Goal: Book appointment/travel/reservation

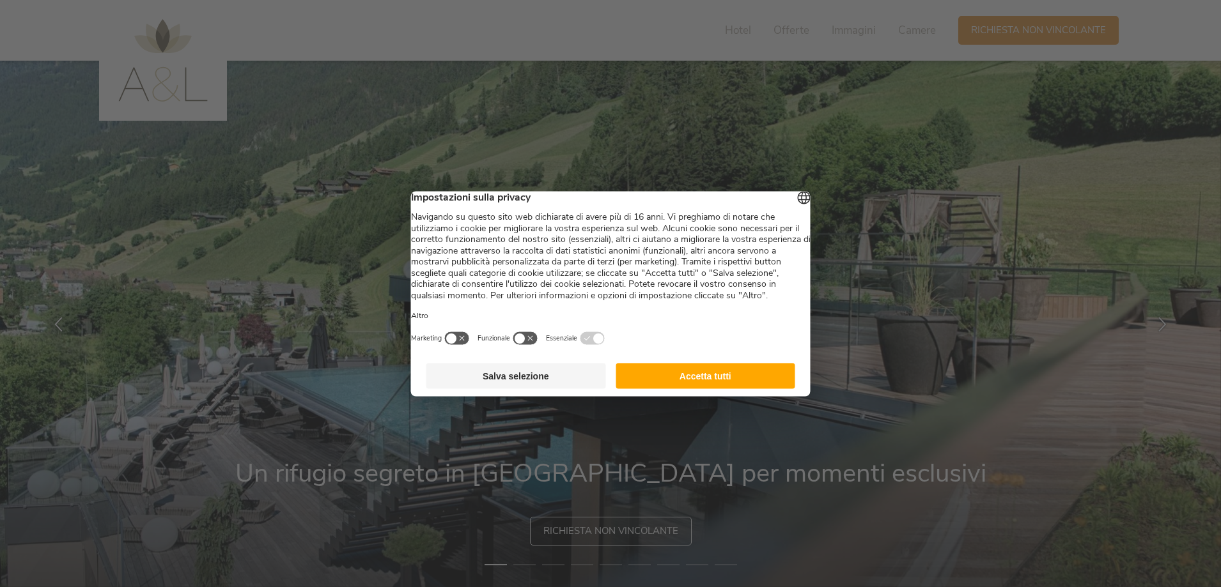
click at [671, 389] on button "Accetta tutti" at bounding box center [705, 376] width 180 height 26
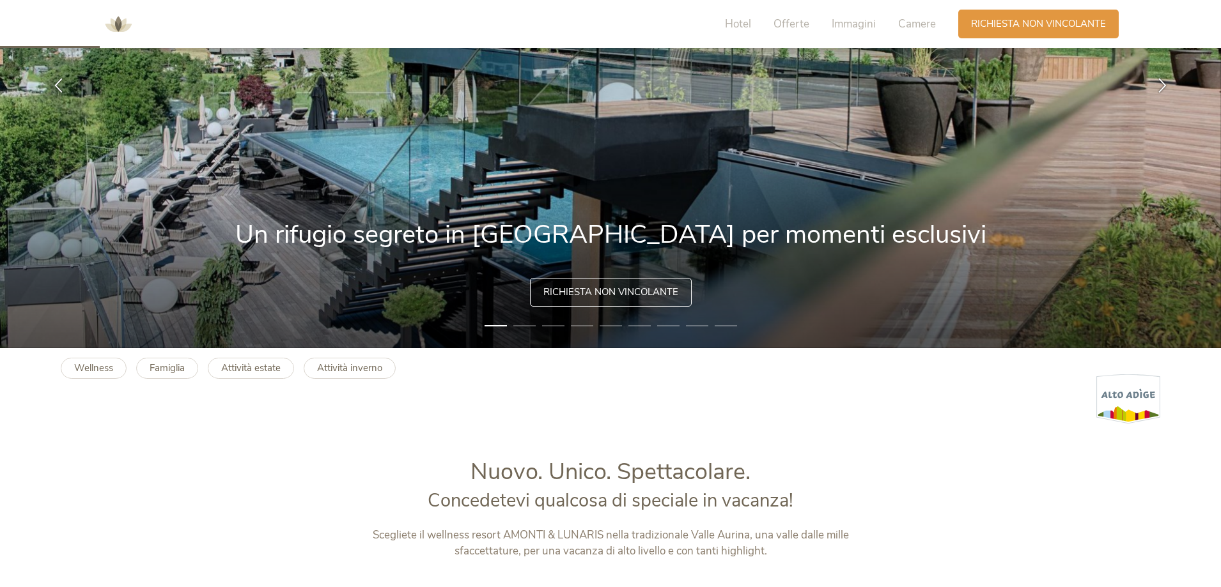
scroll to position [64, 0]
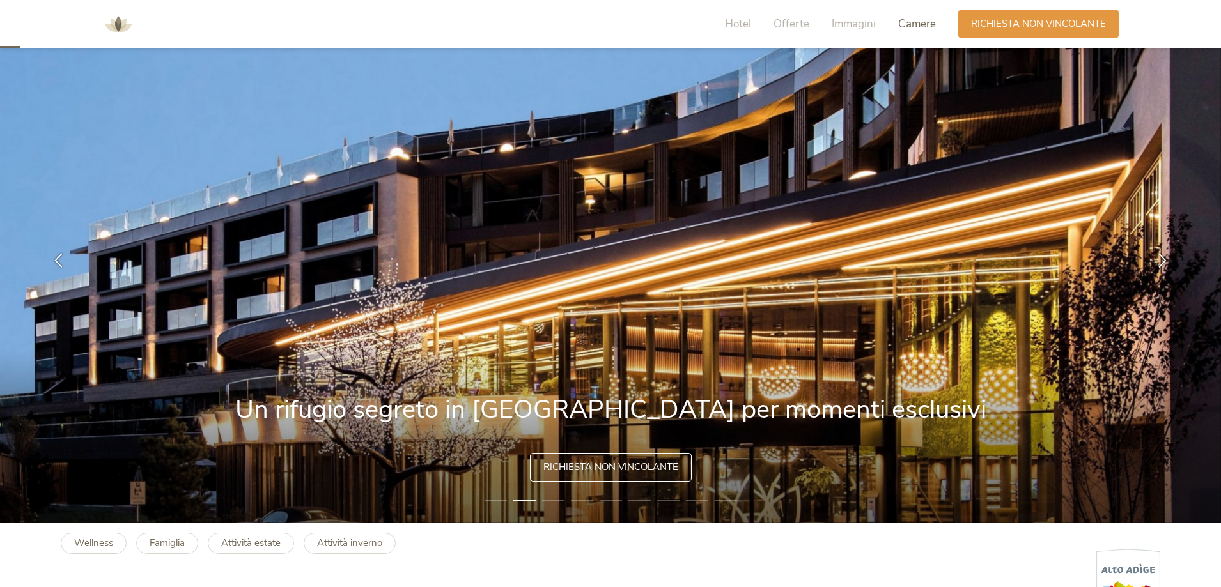
click at [902, 26] on span "Camere" at bounding box center [917, 24] width 38 height 15
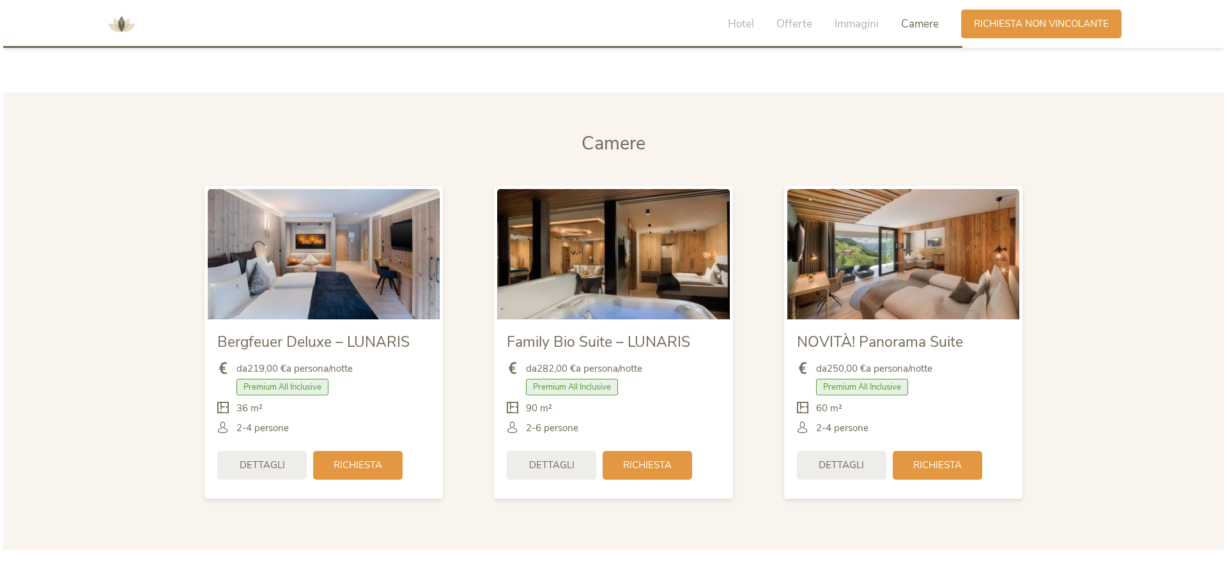
scroll to position [3042, 0]
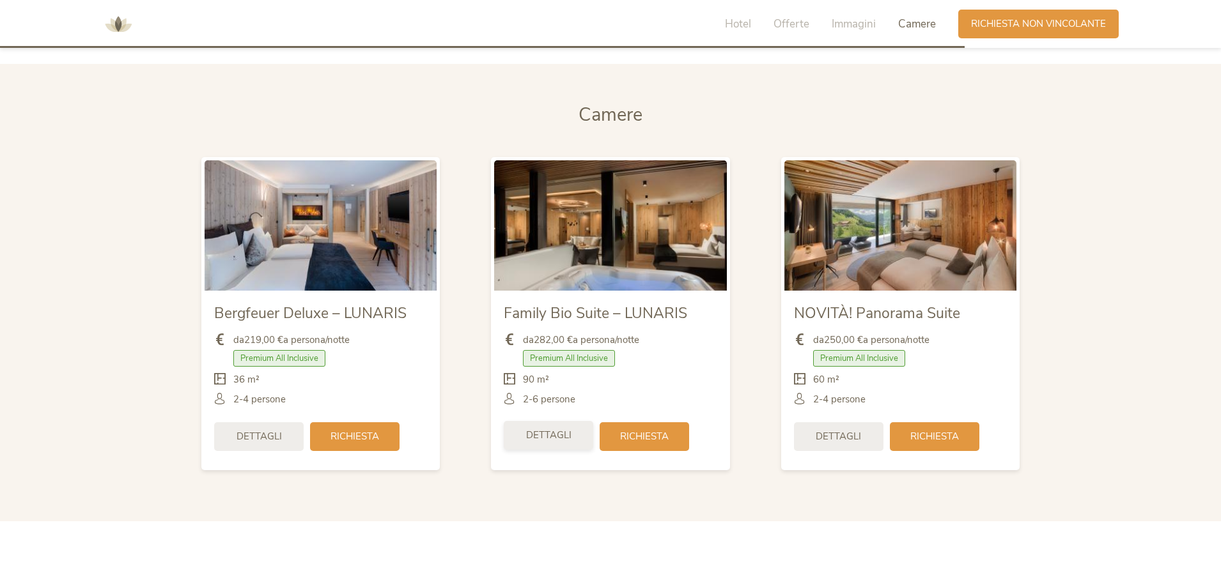
click at [569, 429] on span "Dettagli" at bounding box center [548, 435] width 45 height 13
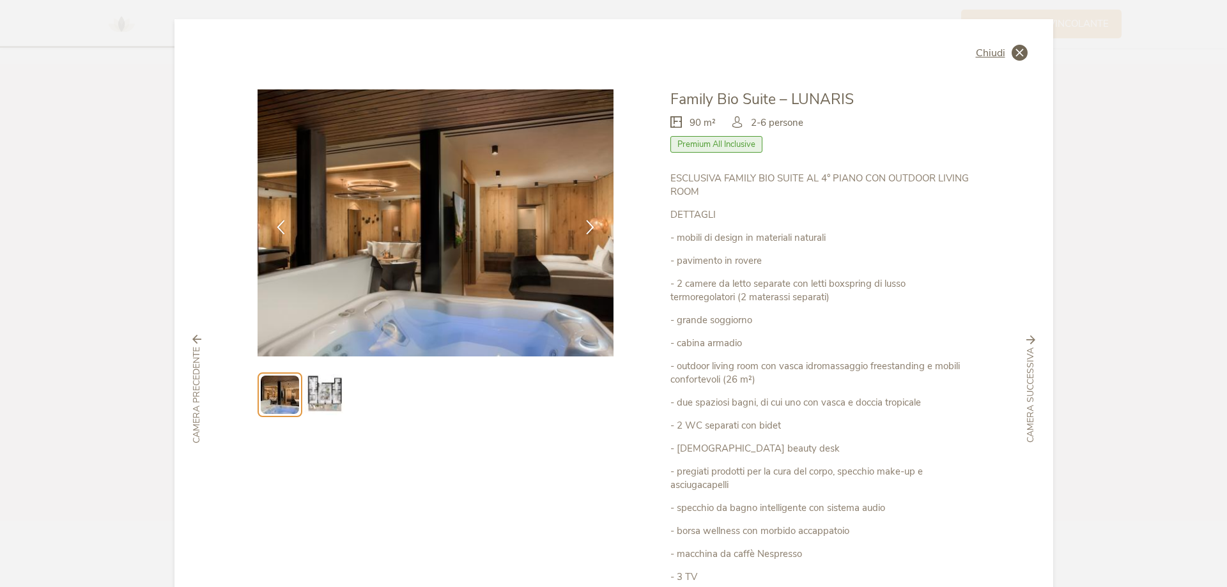
click at [1012, 53] on icon at bounding box center [1020, 53] width 16 height 16
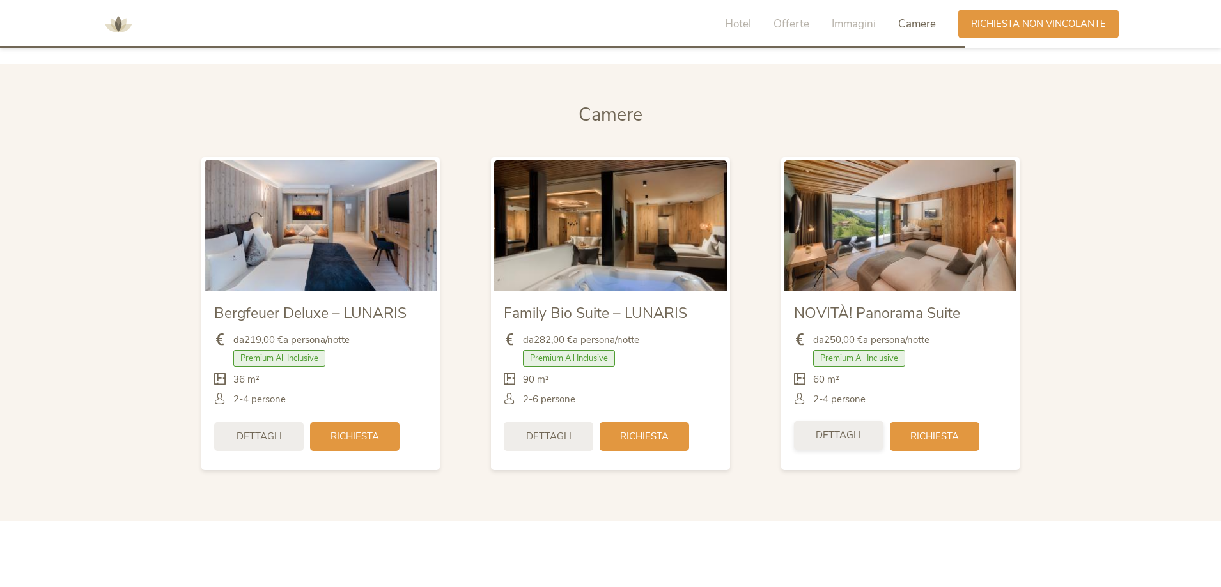
click at [828, 428] on div "Dettagli" at bounding box center [838, 435] width 89 height 29
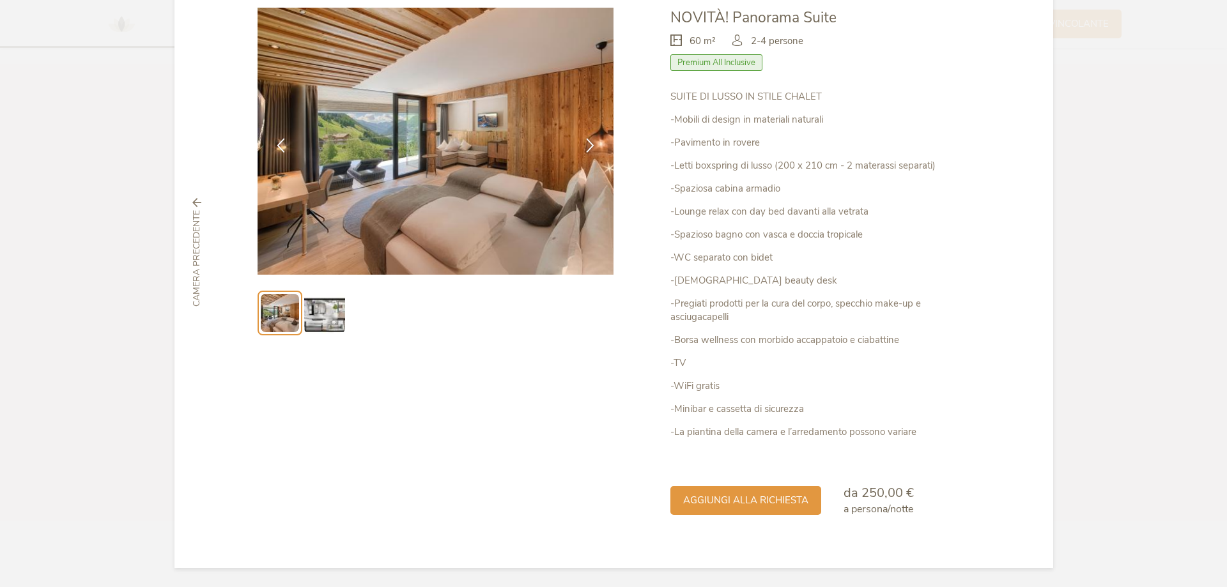
scroll to position [0, 0]
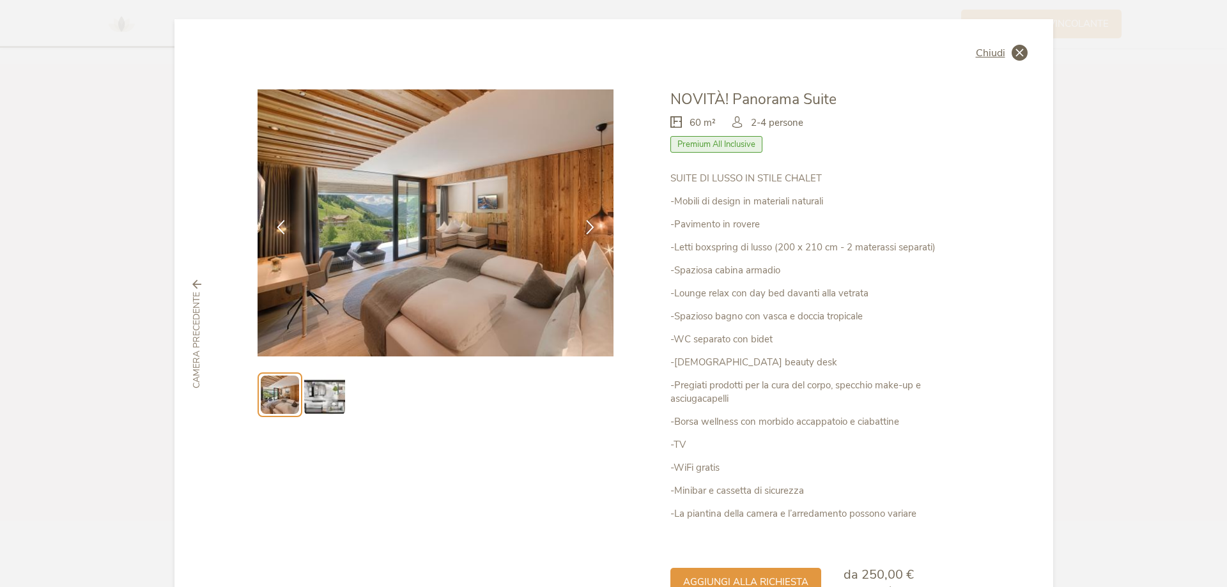
click at [994, 48] on span "Chiudi" at bounding box center [990, 53] width 29 height 10
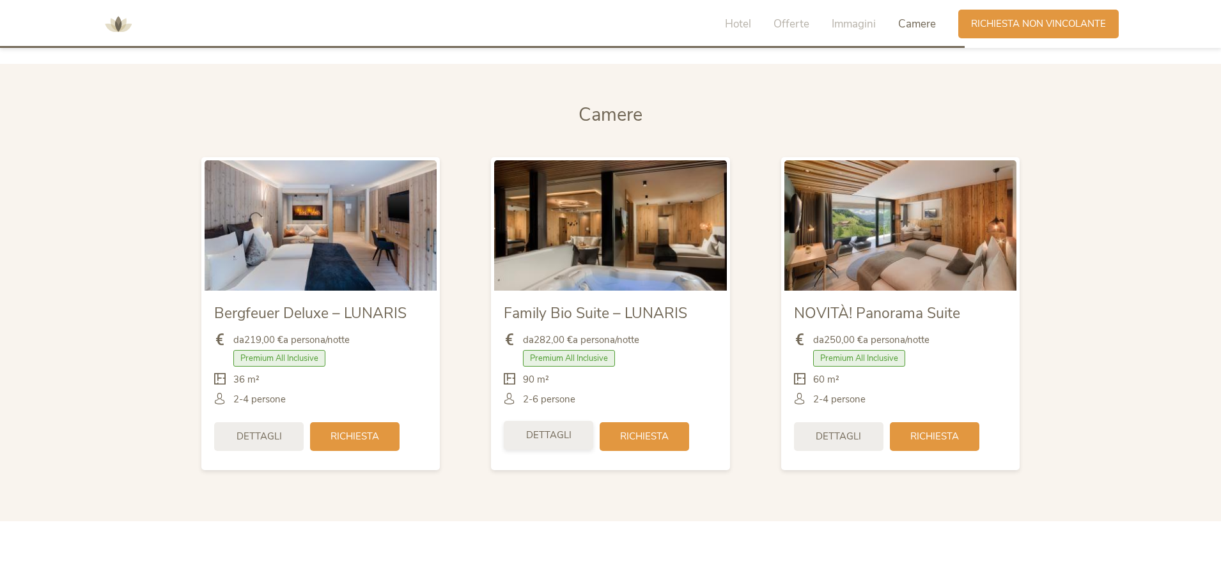
click at [545, 433] on span "Dettagli" at bounding box center [548, 435] width 45 height 13
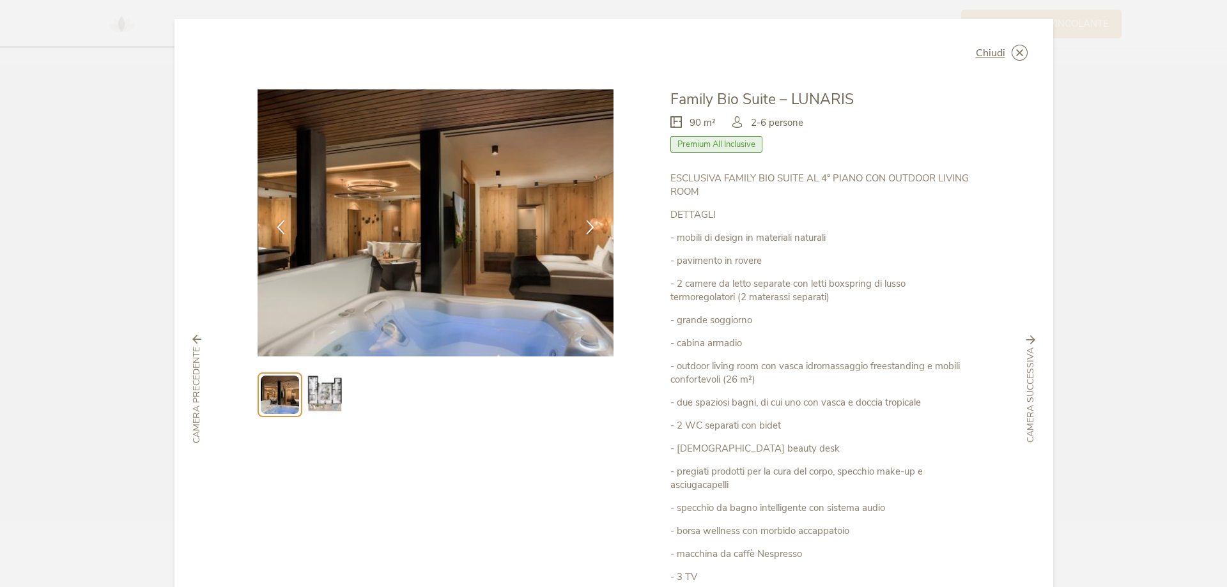
click at [481, 305] on img at bounding box center [436, 222] width 357 height 267
click at [589, 228] on icon at bounding box center [590, 226] width 15 height 15
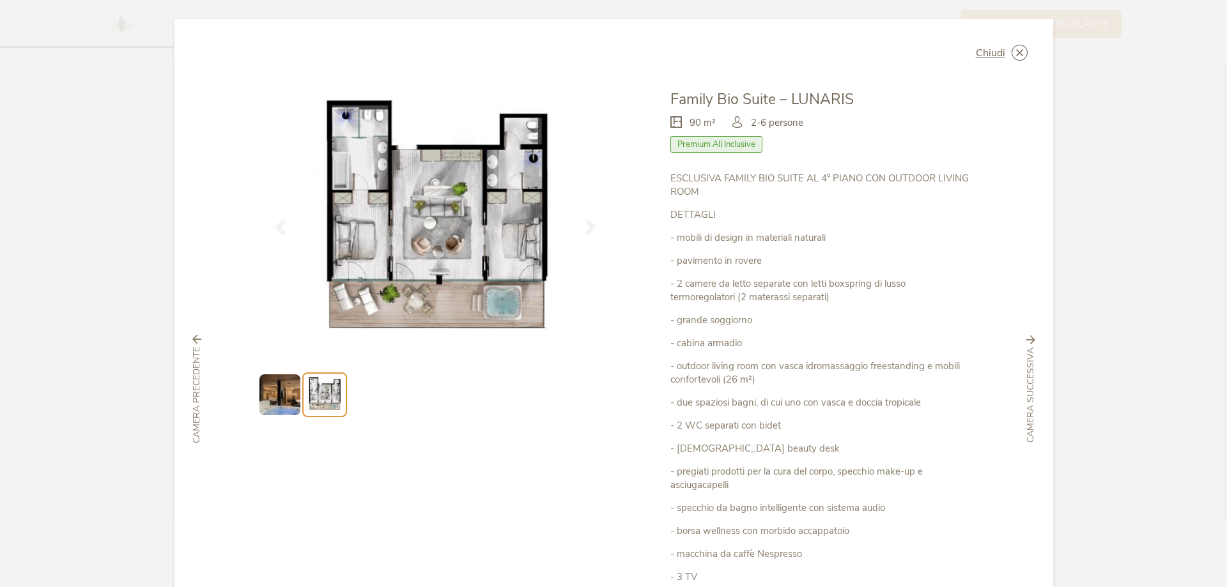
scroll to position [191, 0]
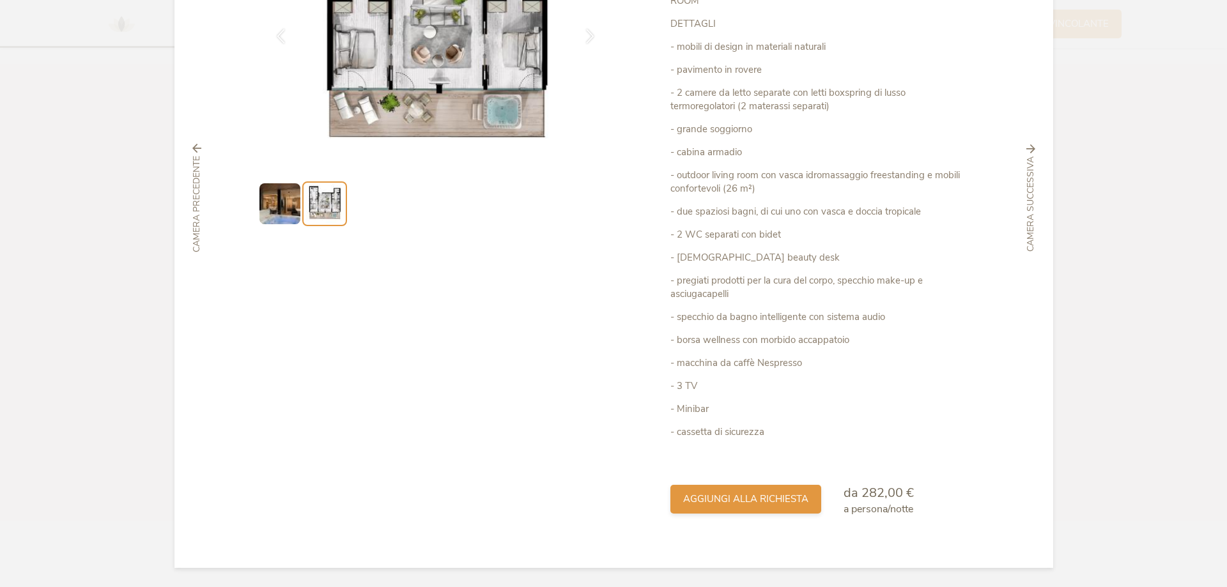
click at [758, 495] on span "aggiungi alla richiesta" at bounding box center [745, 499] width 125 height 13
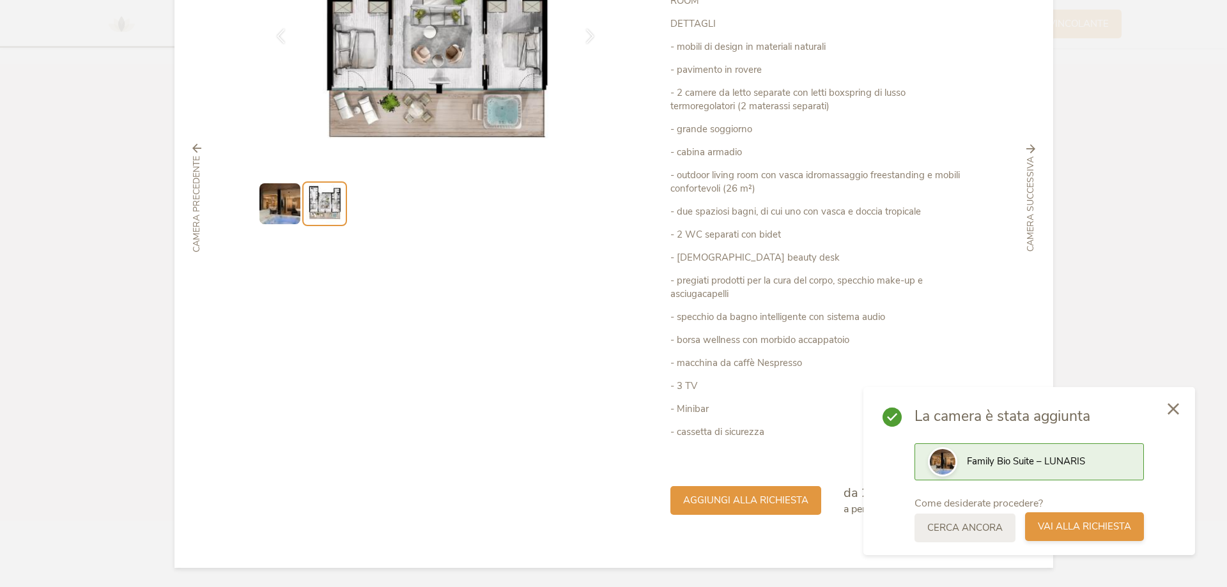
click at [1064, 529] on span "Vai alla richiesta" at bounding box center [1084, 526] width 93 height 13
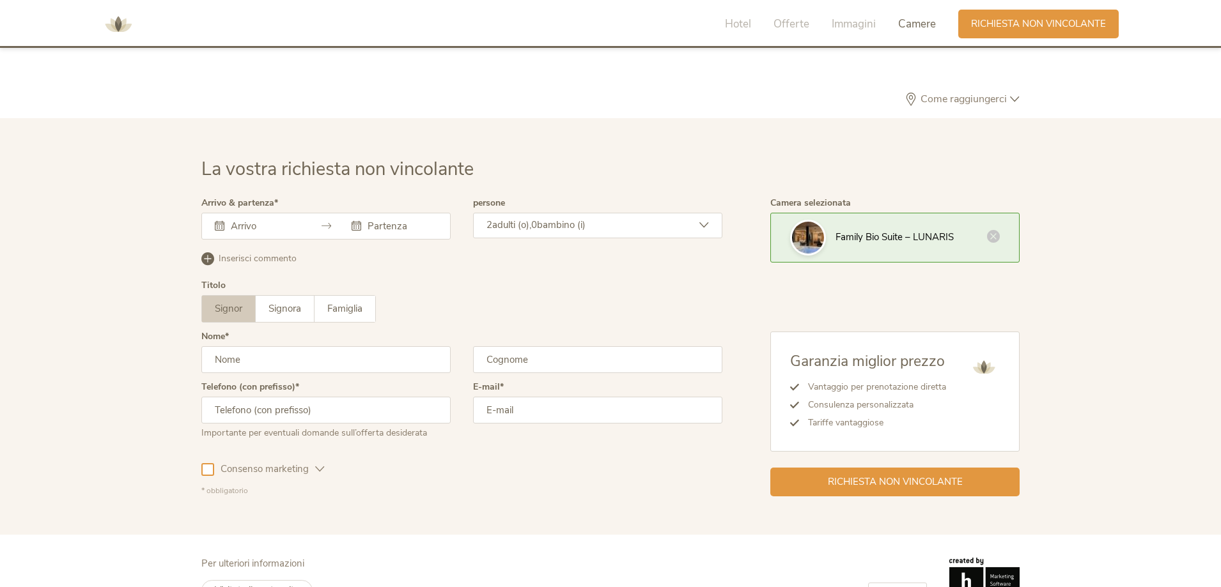
scroll to position [3851, 0]
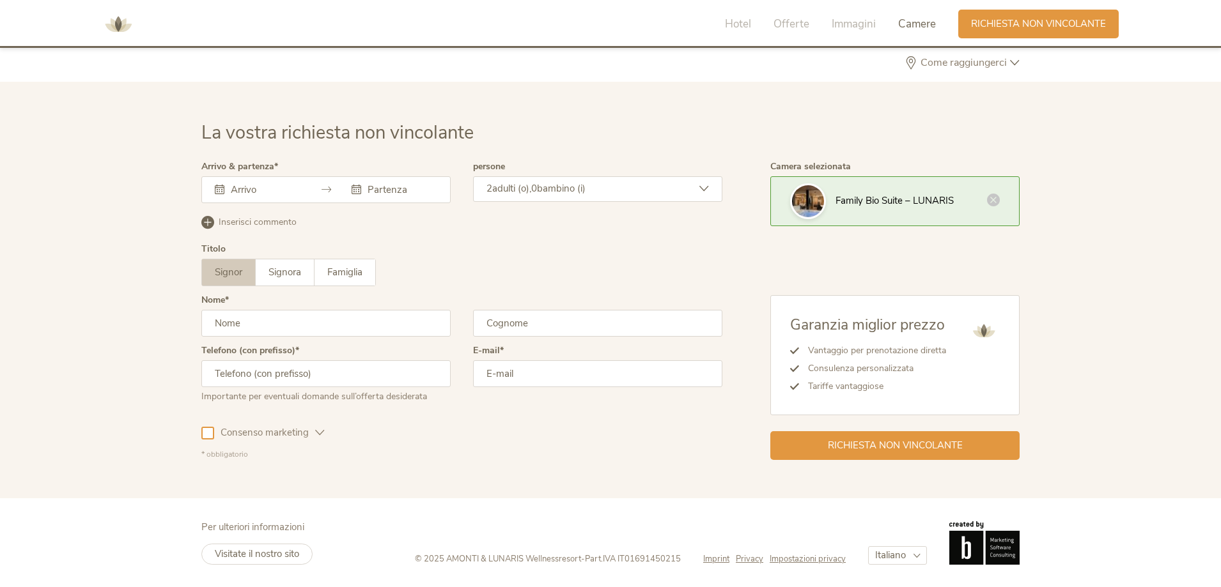
click at [299, 184] on input "text" at bounding box center [264, 189] width 73 height 13
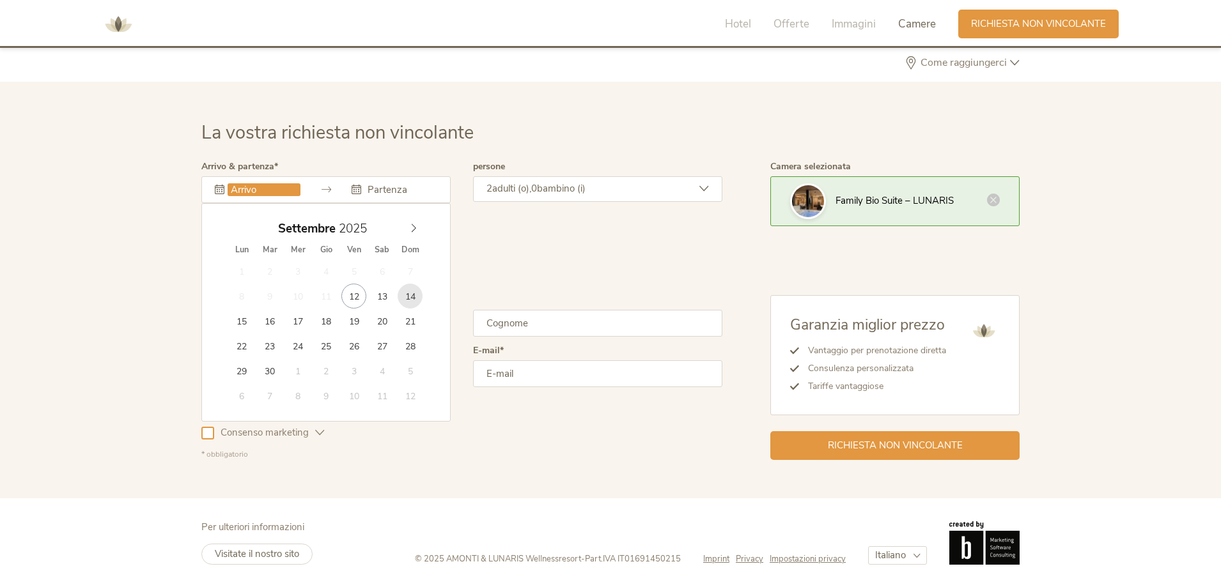
type input "14.09.2025"
type input "21.09.2025"
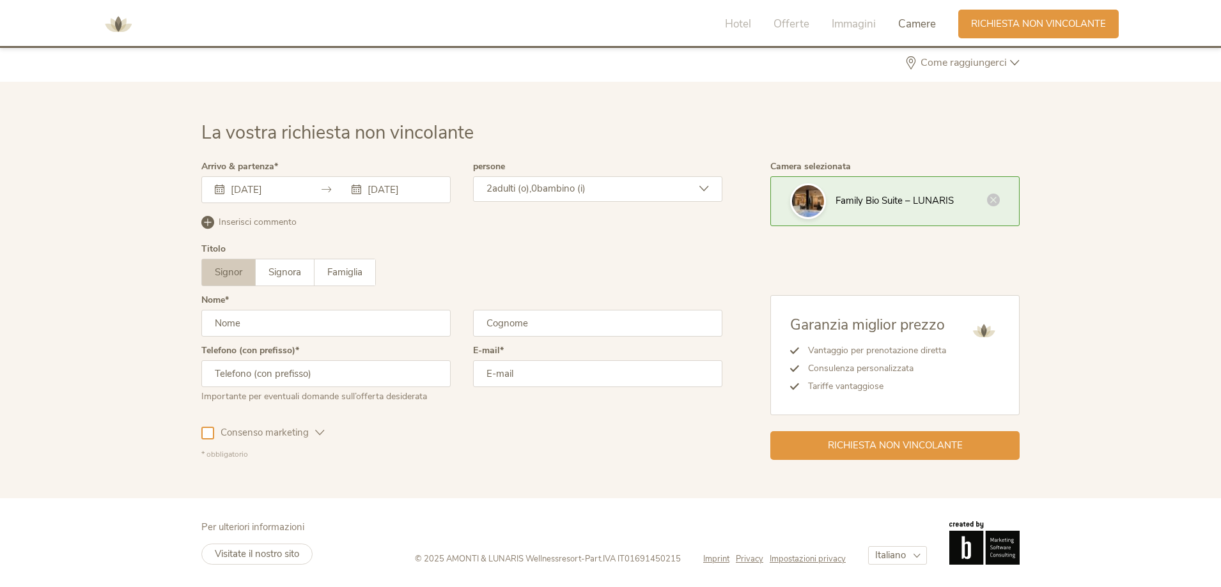
click at [522, 196] on div "2 adulti (o), 0 bambino (i)" at bounding box center [597, 189] width 249 height 26
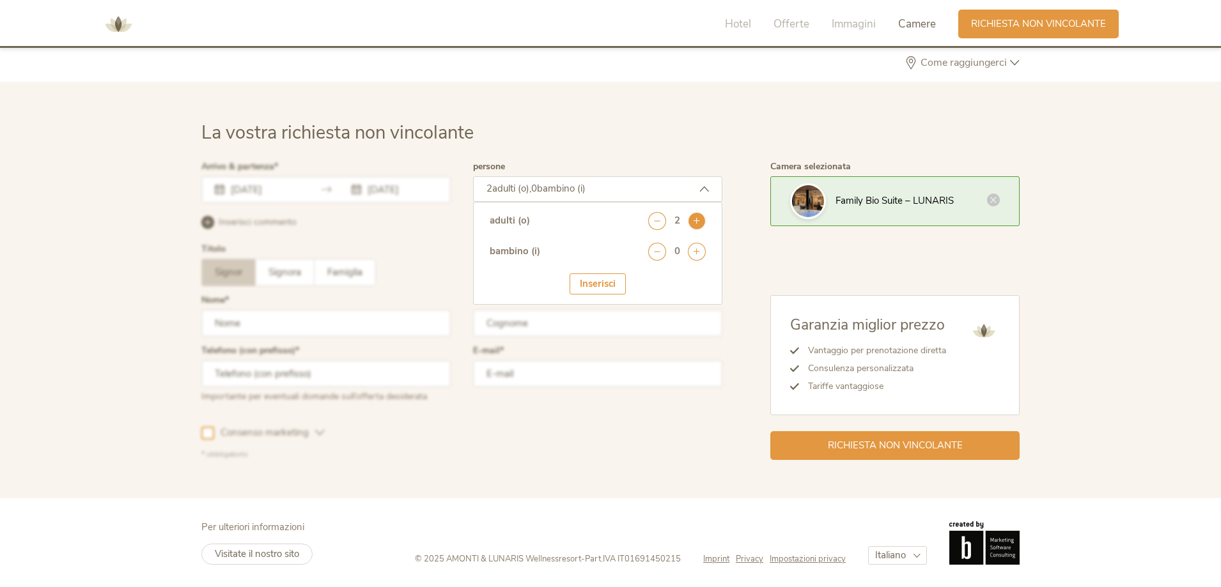
click at [699, 222] on icon at bounding box center [697, 221] width 18 height 18
click at [695, 251] on icon at bounding box center [697, 252] width 18 height 18
click at [676, 284] on select "seleziona 0 1 2 3 4 5 6 7 8 9 10 11 12 13 14 15 16 17" at bounding box center [673, 286] width 63 height 21
select select "10"
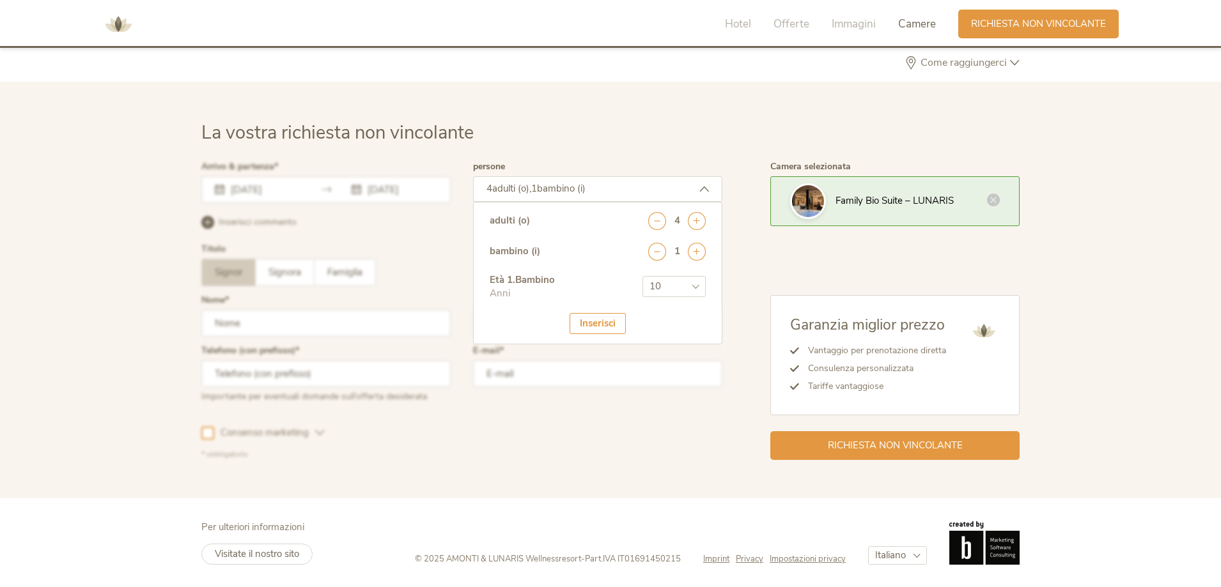
click at [642, 276] on select "seleziona 0 1 2 3 4 5 6 7 8 9 10 11 12 13 14 15 16 17" at bounding box center [673, 286] width 63 height 21
click at [609, 327] on div "Inserisci" at bounding box center [597, 323] width 56 height 21
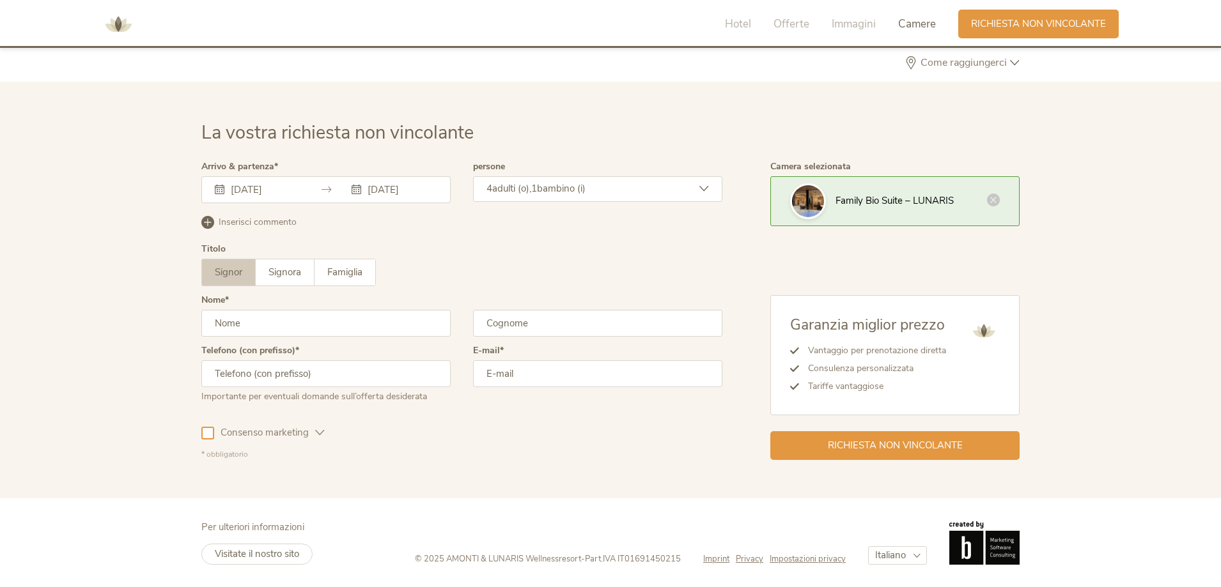
click at [290, 324] on input "text" at bounding box center [325, 323] width 249 height 27
type input "Davide"
click at [538, 317] on input "text" at bounding box center [597, 323] width 249 height 27
type input "Giombini"
click at [408, 385] on input "text" at bounding box center [325, 373] width 249 height 27
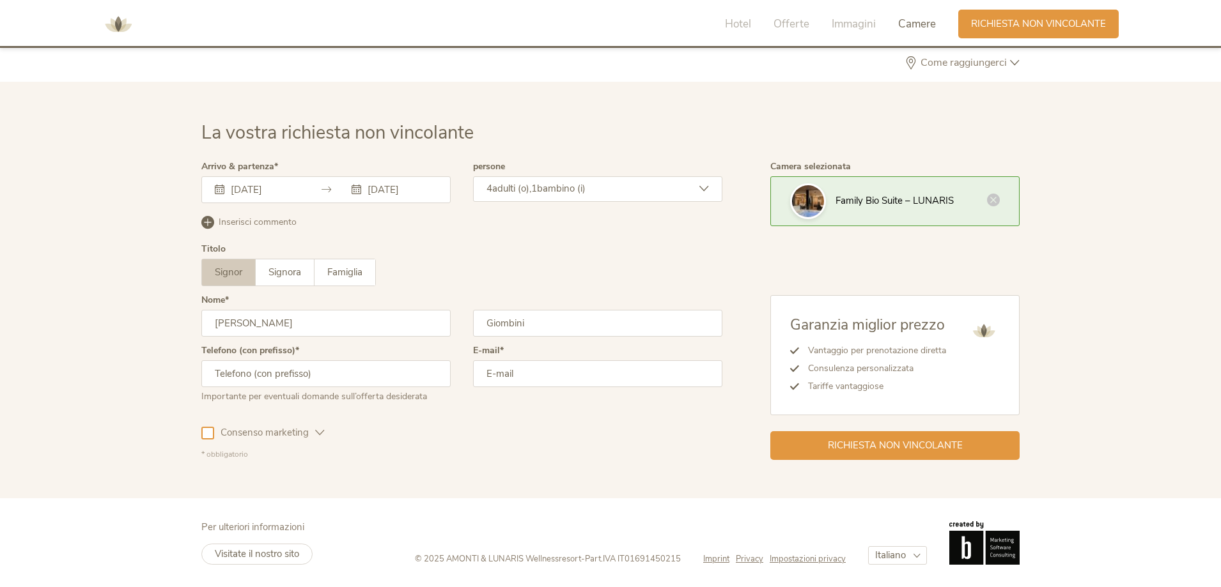
click at [206, 429] on div "Consenso marketing" at bounding box center [262, 430] width 123 height 37
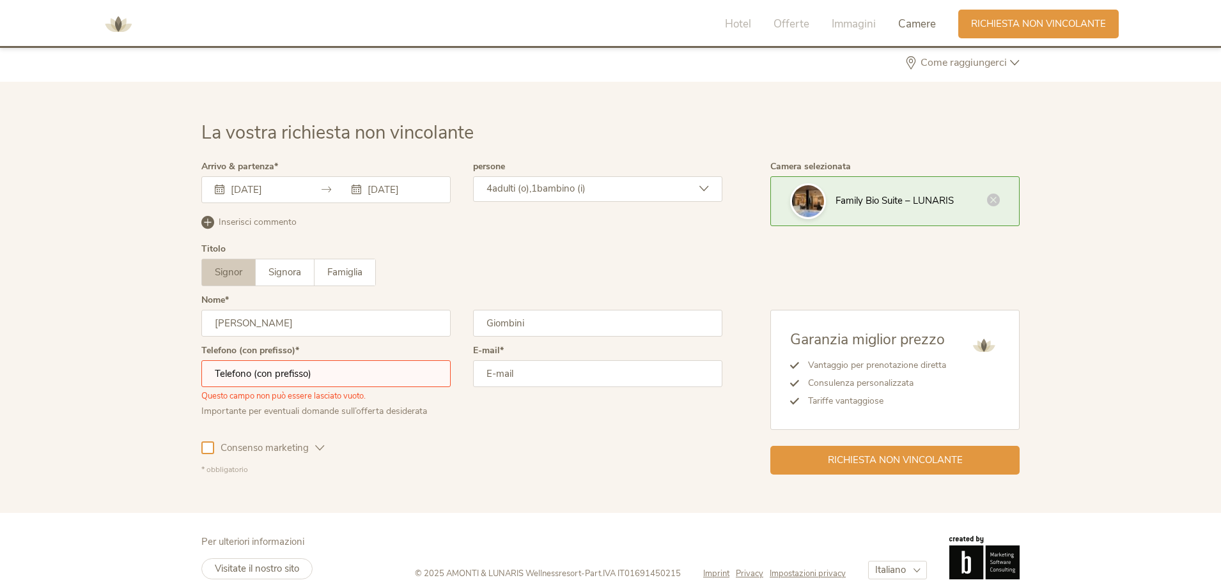
click at [261, 376] on input "text" at bounding box center [325, 373] width 249 height 27
type input "+39 3895067895"
drag, startPoint x: 417, startPoint y: 454, endPoint x: 410, endPoint y: 439, distance: 16.6
click at [419, 454] on form "Arrivo & partenza 14.09.2025 21.09.2025 Settembre 2025 Lun Mar Mer Gio Ven Sab …" at bounding box center [461, 318] width 521 height 313
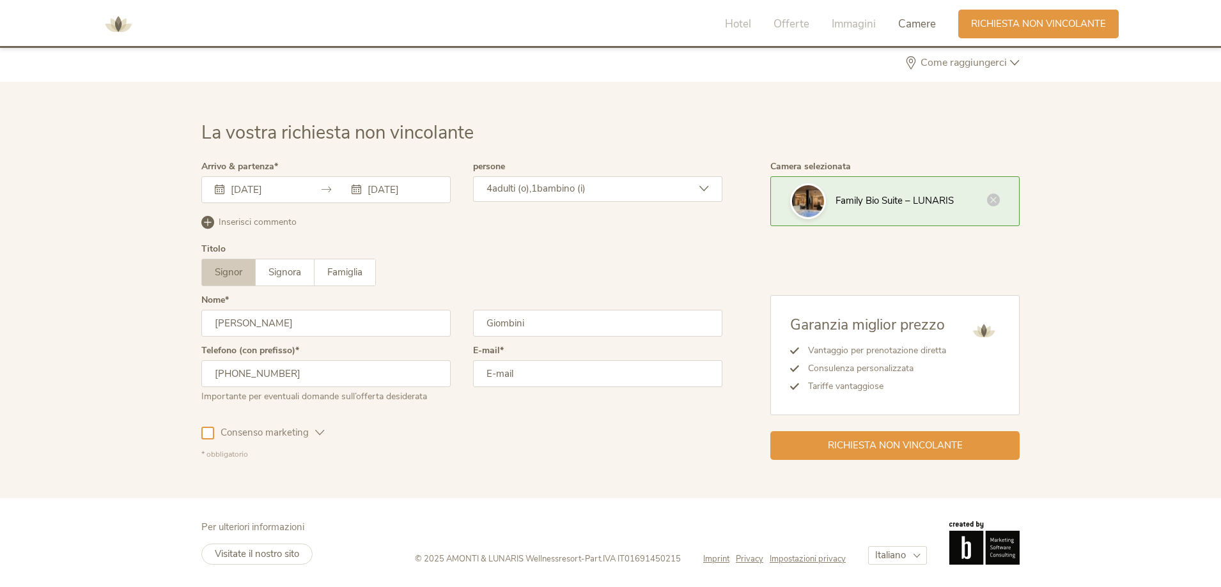
click at [541, 379] on input "email" at bounding box center [597, 373] width 249 height 27
type input "davide.giombini@gmail.com"
click at [206, 433] on div at bounding box center [207, 433] width 13 height 13
click at [821, 444] on div "Richiesta non vincolante" at bounding box center [894, 444] width 249 height 29
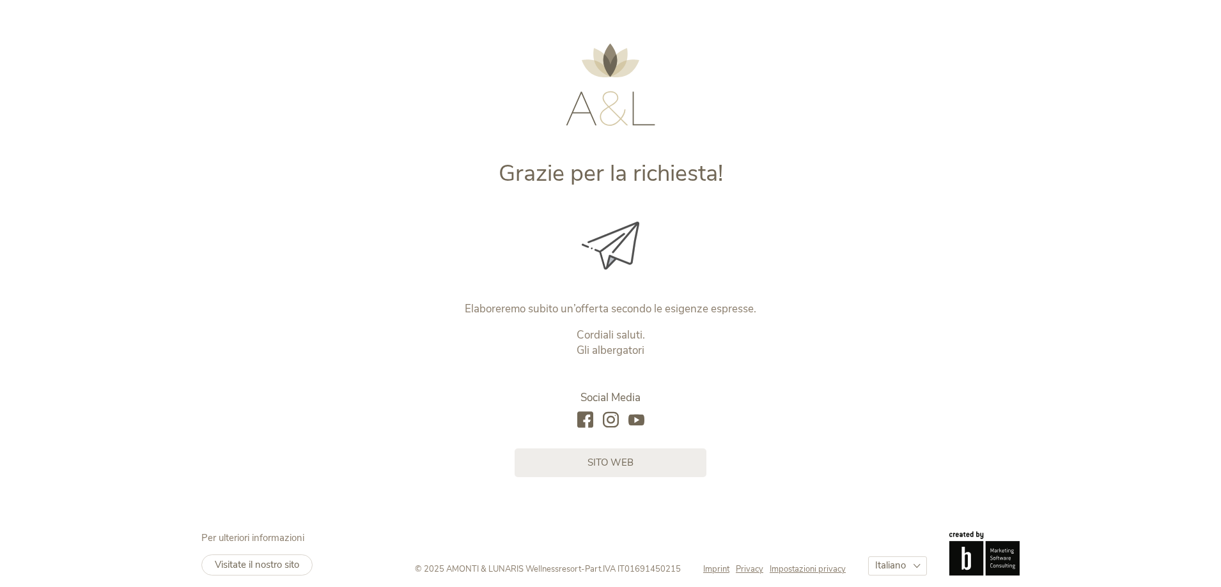
scroll to position [31, 0]
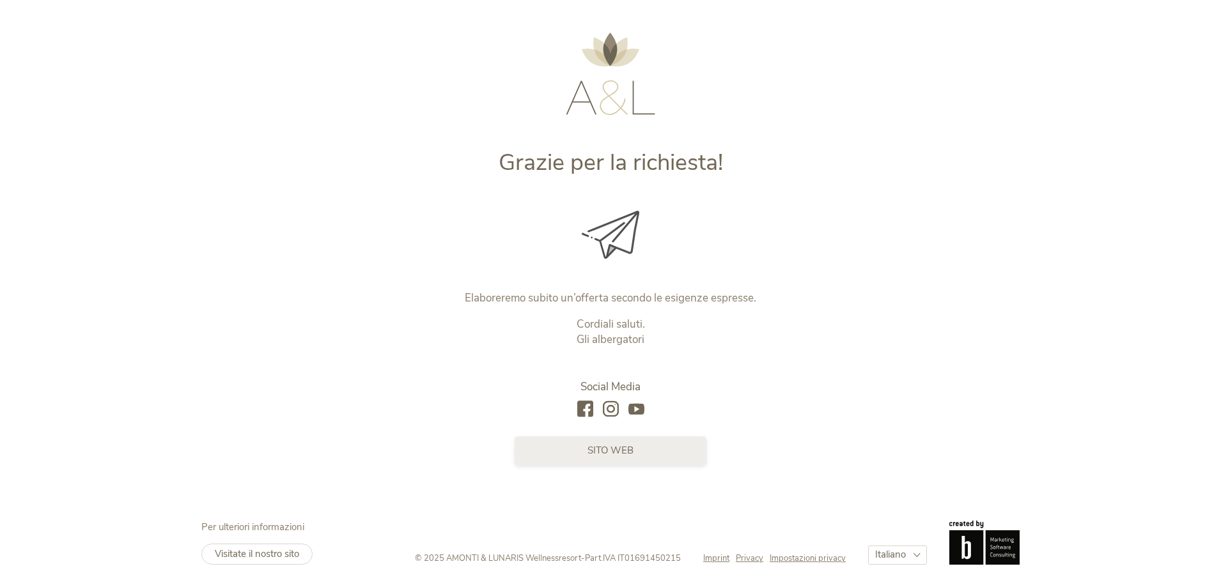
click at [580, 451] on link "sito web" at bounding box center [610, 451] width 192 height 29
